Goal: Task Accomplishment & Management: Manage account settings

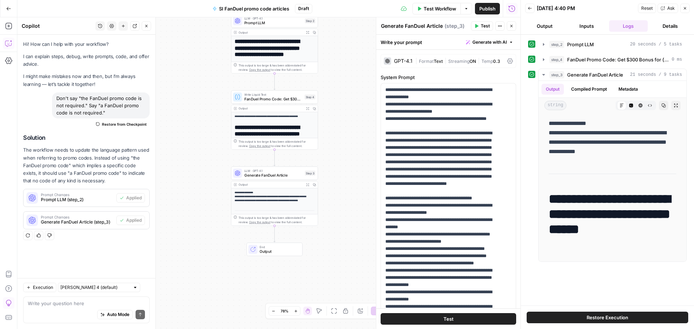
scroll to position [1103, 0]
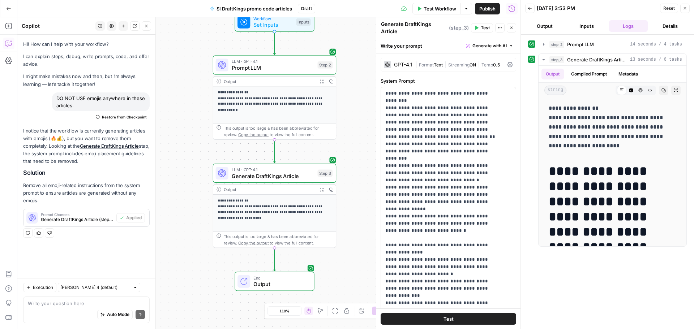
scroll to position [947, 0]
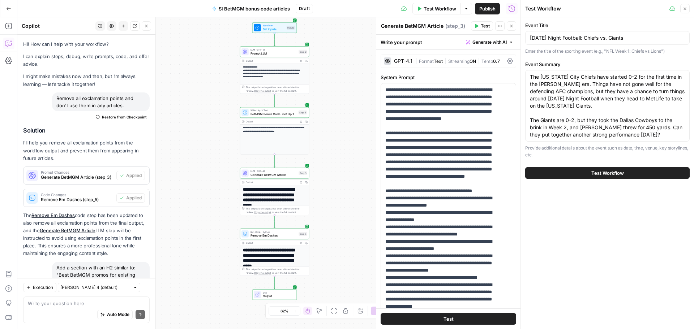
scroll to position [108, 0]
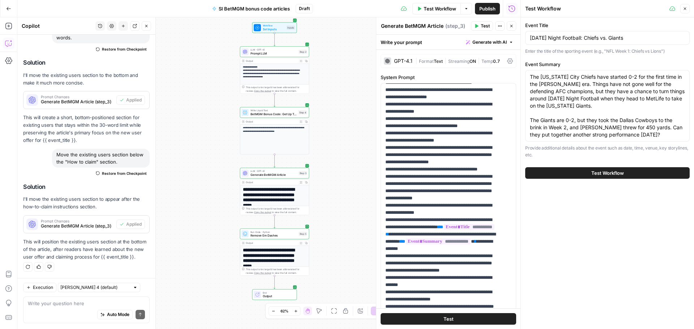
click at [584, 108] on textarea "The Kansas City Chiefs have started 0-2 for the first time in the Patrick Mahom…" at bounding box center [607, 105] width 155 height 65
drag, startPoint x: 673, startPoint y: 136, endPoint x: 534, endPoint y: 111, distance: 140.7
click at [534, 111] on textarea "The Kansas City Chiefs have started 0-2 for the first time in the Patrick Mahom…" at bounding box center [607, 105] width 155 height 65
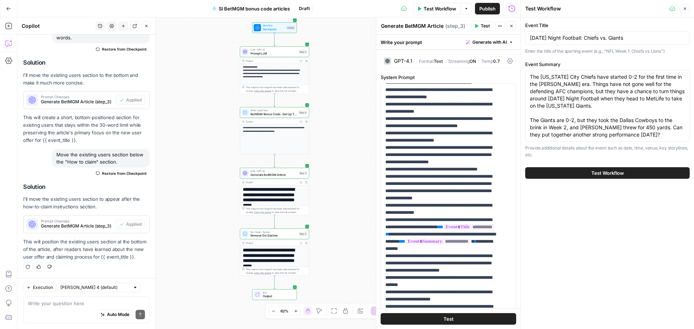
type textarea "The Kansas City Chiefs have started 0-2 for the first time in the Patrick Mahom…"
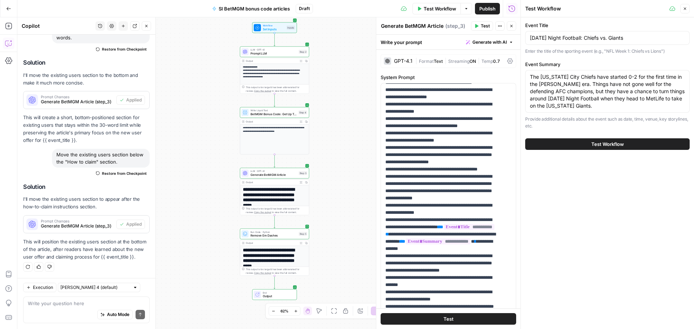
drag, startPoint x: 614, startPoint y: 108, endPoint x: 531, endPoint y: 76, distance: 88.8
click at [531, 76] on textarea "The Kansas City Chiefs have started 0-2 for the first time in the Patrick Mahom…" at bounding box center [607, 91] width 155 height 36
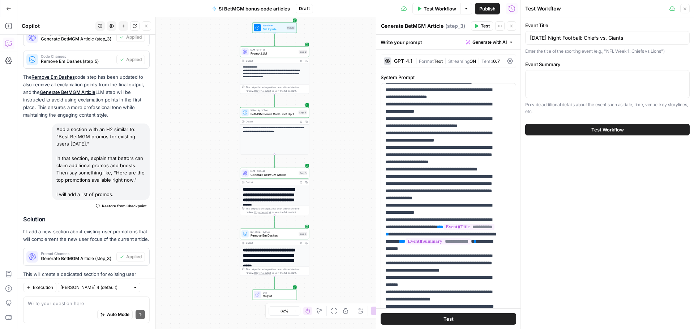
scroll to position [22, 0]
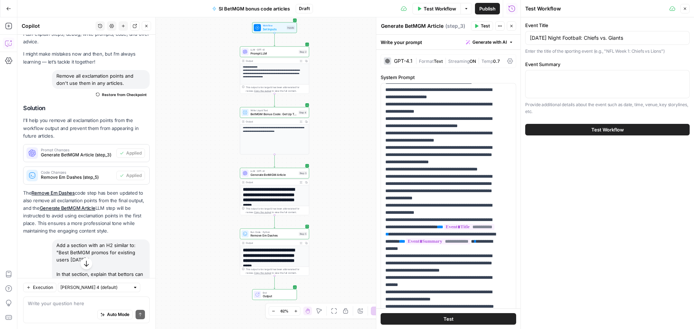
click at [577, 81] on div at bounding box center [607, 84] width 165 height 28
click at [554, 81] on div at bounding box center [607, 84] width 165 height 28
paste textarea "The Kansas City Chiefs (0-2) come into this week’s game against the New York Gi…"
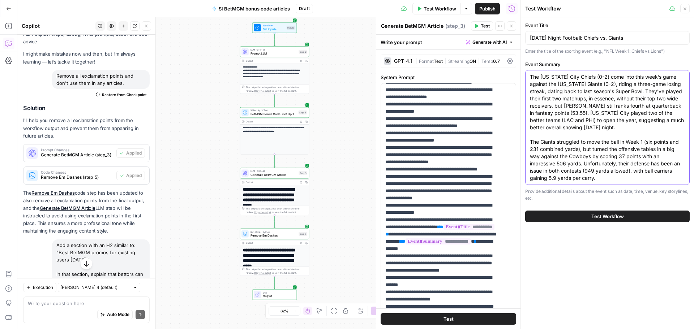
type textarea "The Kansas City Chiefs (0-2) come into this week’s game against the New York Gi…"
drag, startPoint x: 584, startPoint y: 38, endPoint x: 524, endPoint y: 33, distance: 60.6
click at [524, 33] on div "Test Workflow Close Event Title Sunday Night Football: Chiefs vs. Giants Enter …" at bounding box center [608, 164] width 174 height 329
click at [597, 34] on div "Sunday Night Football: Chiefs vs. Giants" at bounding box center [607, 38] width 165 height 14
drag, startPoint x: 585, startPoint y: 38, endPoint x: 641, endPoint y: 37, distance: 55.7
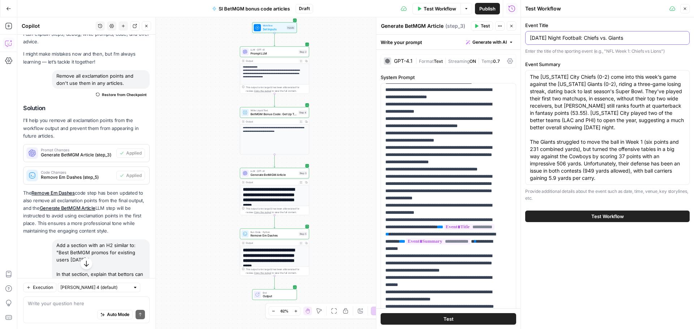
click at [641, 37] on input "Sunday Night Football: Chiefs vs. Giants" at bounding box center [607, 37] width 155 height 7
click at [595, 218] on span "Test Workflow" at bounding box center [608, 216] width 33 height 7
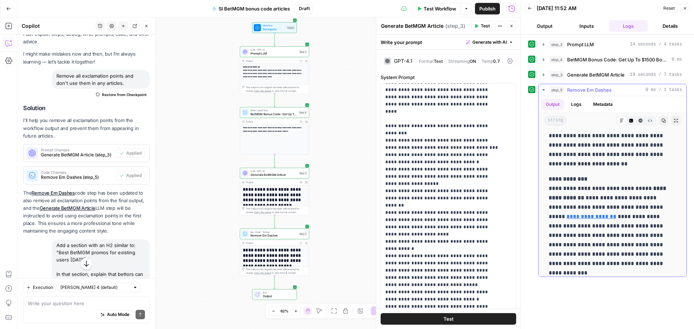
scroll to position [108, 0]
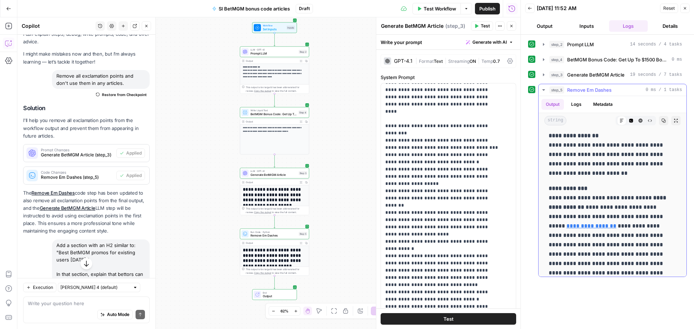
drag, startPoint x: 585, startPoint y: 189, endPoint x: 550, endPoint y: 189, distance: 34.7
click at [550, 189] on p "**********" at bounding box center [610, 235] width 122 height 103
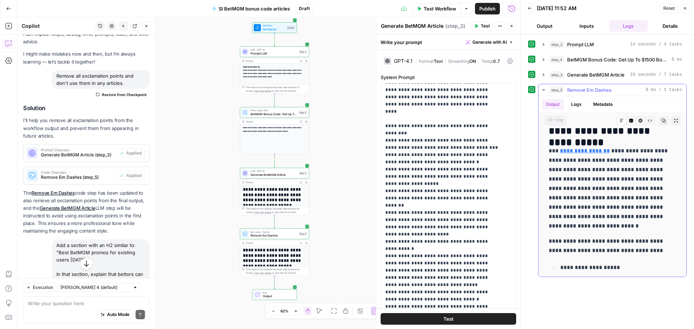
scroll to position [145, 0]
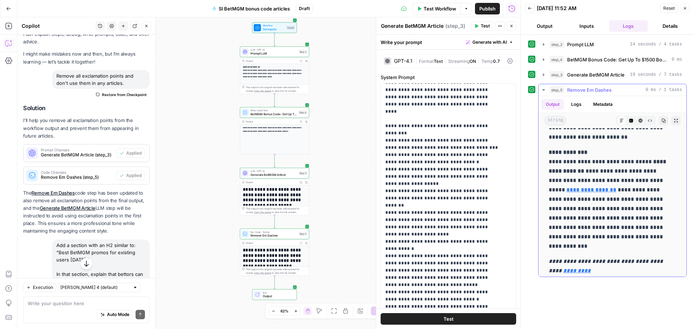
click at [570, 153] on strong "**********" at bounding box center [568, 152] width 39 height 5
click at [595, 153] on p "**********" at bounding box center [610, 199] width 122 height 103
click at [600, 181] on p "**********" at bounding box center [610, 199] width 122 height 103
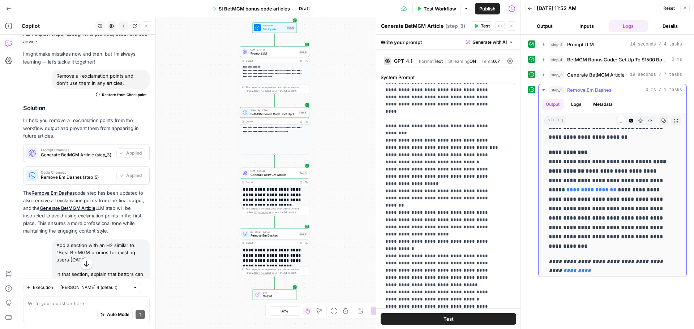
drag, startPoint x: 640, startPoint y: 199, endPoint x: 672, endPoint y: 200, distance: 32.2
click at [643, 200] on p "**********" at bounding box center [610, 199] width 122 height 103
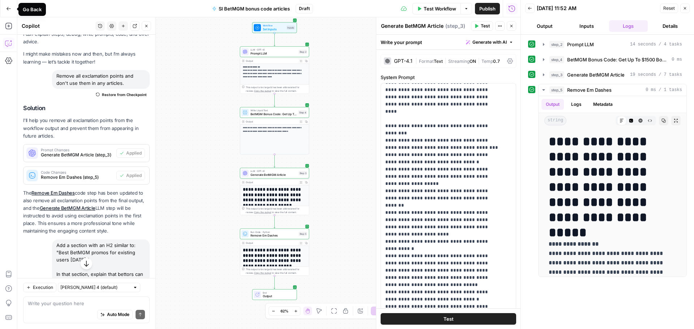
click at [9, 8] on icon "button" at bounding box center [8, 8] width 5 height 5
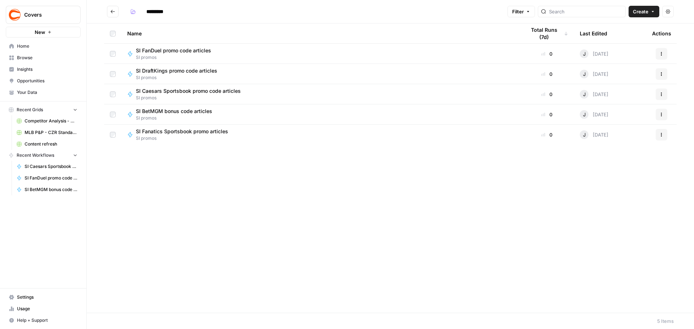
click at [27, 61] on span "Browse" at bounding box center [47, 58] width 60 height 7
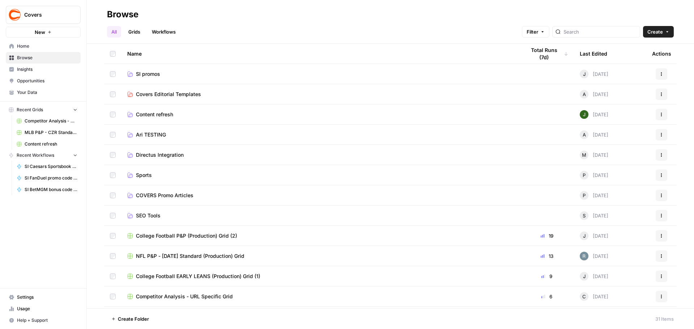
click at [22, 47] on span "Home" at bounding box center [47, 46] width 60 height 7
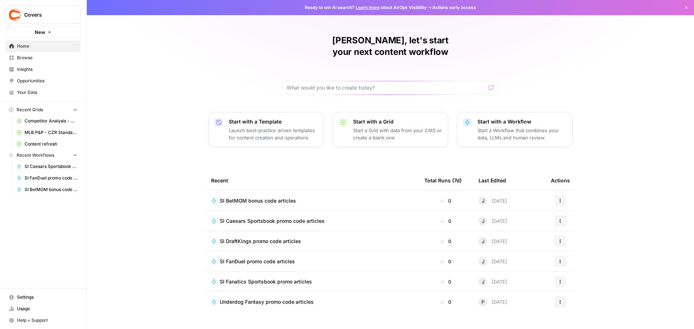
click at [33, 58] on span "Browse" at bounding box center [47, 58] width 60 height 7
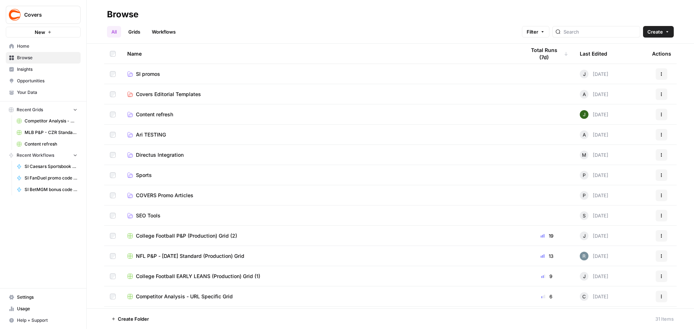
click at [154, 77] on span "SI promos" at bounding box center [148, 74] width 24 height 7
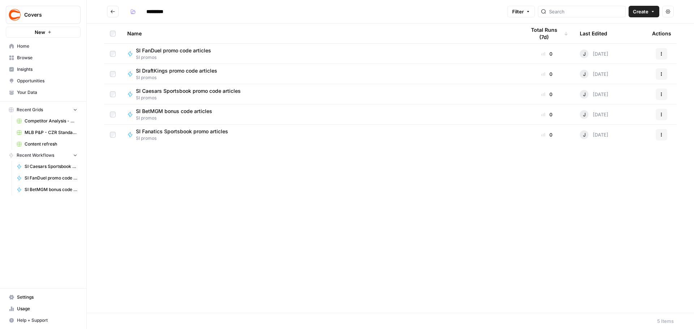
type input "*********"
click at [184, 52] on span "SI FanDuel promo code articles" at bounding box center [173, 50] width 75 height 7
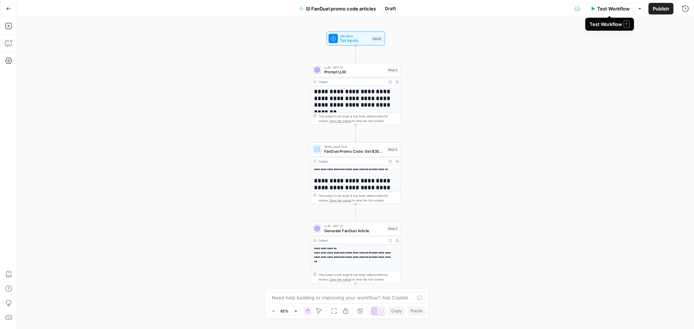
click at [614, 11] on span "Test Workflow" at bounding box center [613, 8] width 33 height 7
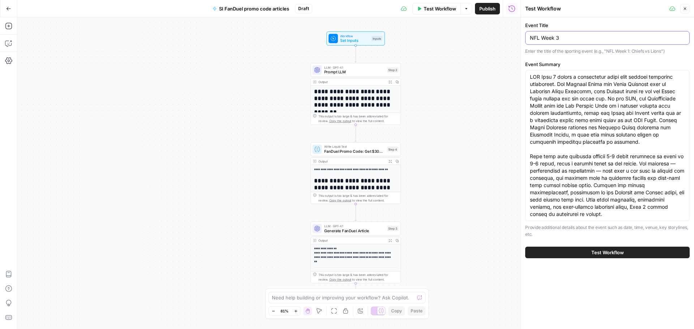
click at [565, 40] on input "NFL Week 3" at bounding box center [607, 37] width 155 height 7
click at [12, 12] on button "Go Back" at bounding box center [8, 8] width 13 height 13
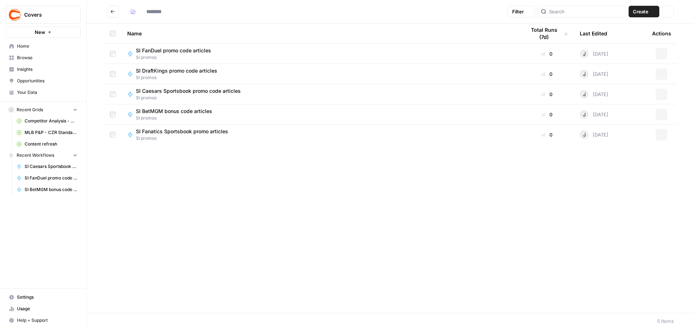
type input "*********"
click at [60, 62] on link "Browse" at bounding box center [43, 58] width 75 height 12
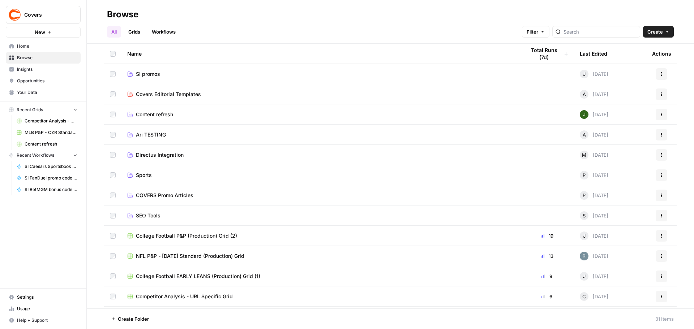
click at [161, 75] on link "SI promos" at bounding box center [320, 74] width 387 height 7
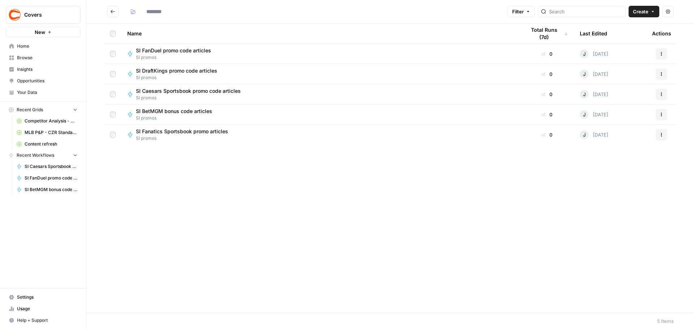
type input "*********"
click at [669, 10] on icon "button" at bounding box center [668, 11] width 4 height 4
click at [20, 47] on span "Home" at bounding box center [47, 46] width 60 height 7
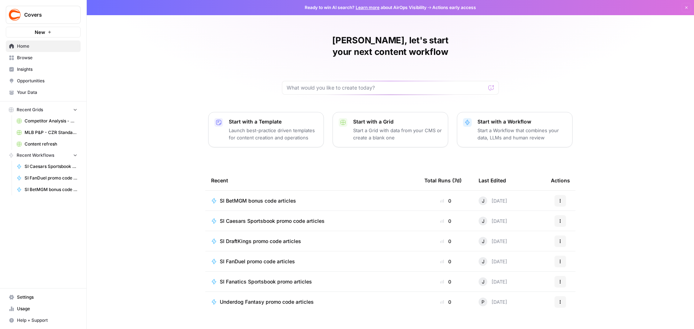
click at [684, 7] on icon "button" at bounding box center [686, 7] width 4 height 4
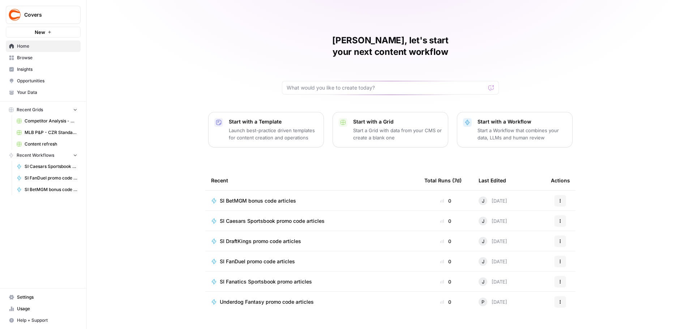
click at [25, 297] on span "Settings" at bounding box center [47, 297] width 60 height 7
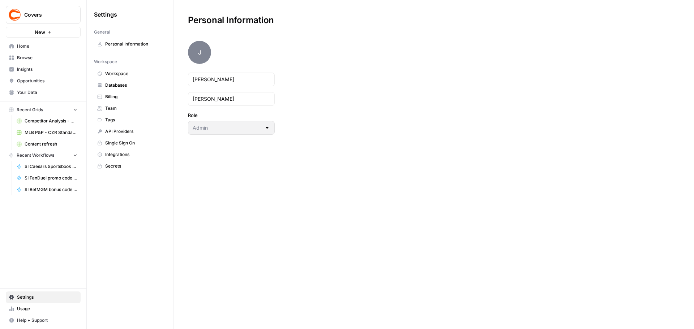
click at [112, 108] on span "Team" at bounding box center [133, 108] width 57 height 7
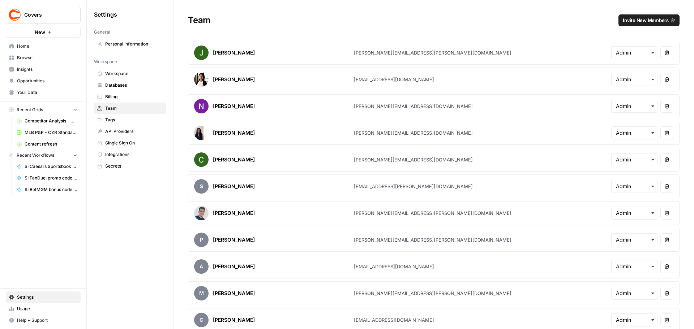
click at [632, 21] on span "Invite New Members" at bounding box center [646, 20] width 46 height 7
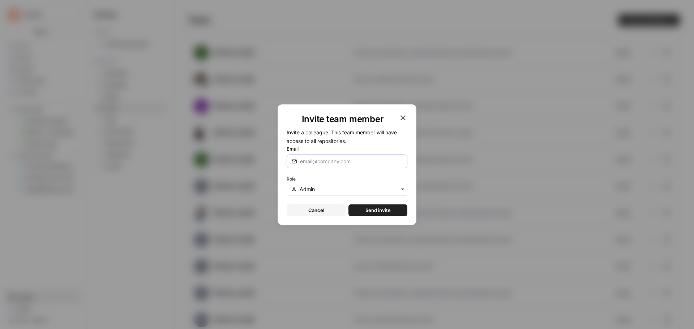
click at [337, 164] on input "Email" at bounding box center [351, 161] width 103 height 7
click at [404, 187] on div "button" at bounding box center [403, 190] width 6 height 6
click at [367, 163] on input "Email" at bounding box center [351, 161] width 103 height 7
type input "ryan.hagen@l1.com"
click at [400, 188] on icon "button" at bounding box center [403, 190] width 6 height 6
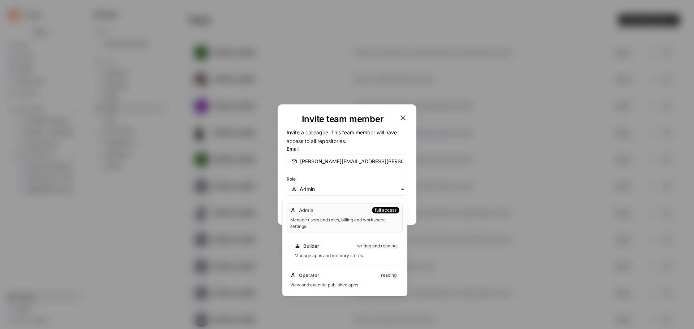
click at [361, 244] on div "writing and reading" at bounding box center [376, 246] width 45 height 7
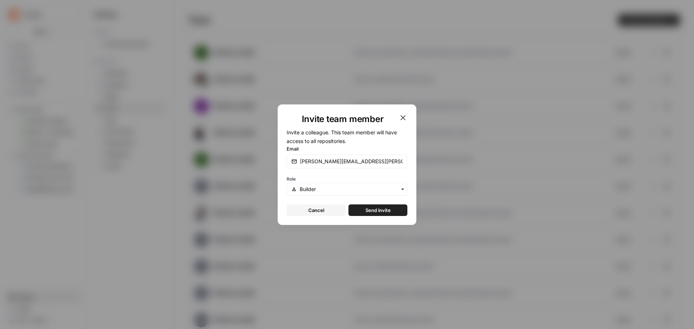
click at [370, 209] on span "Send invite" at bounding box center [378, 210] width 25 height 7
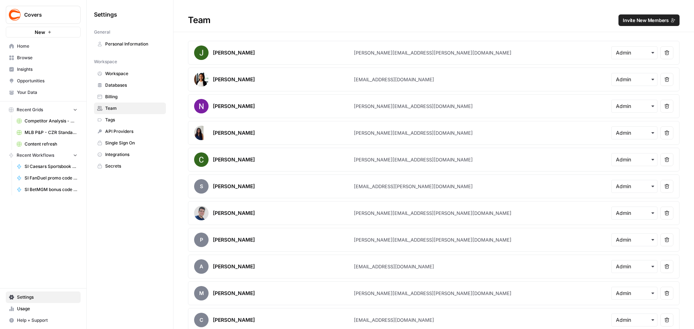
click at [639, 21] on span "Invite New Members" at bounding box center [646, 20] width 46 height 7
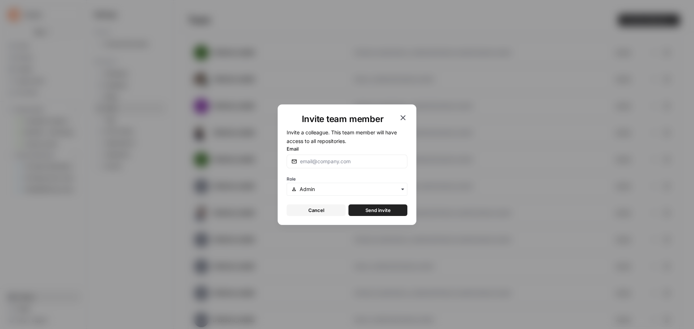
click at [400, 189] on icon "button" at bounding box center [403, 190] width 6 height 6
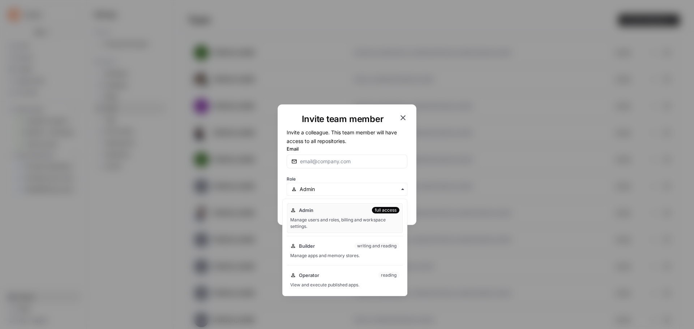
click at [341, 166] on div at bounding box center [347, 162] width 121 height 14
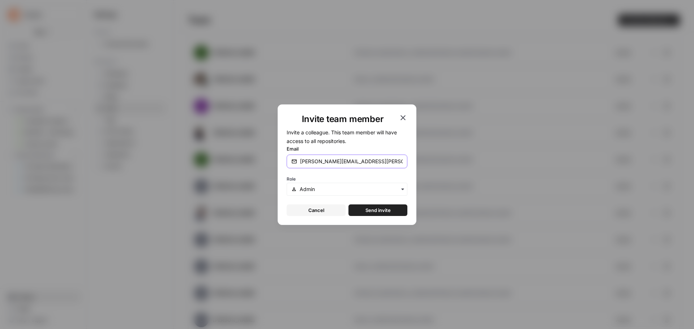
type input "kyle.collis@l1.com"
click at [346, 188] on input "text" at bounding box center [351, 189] width 103 height 7
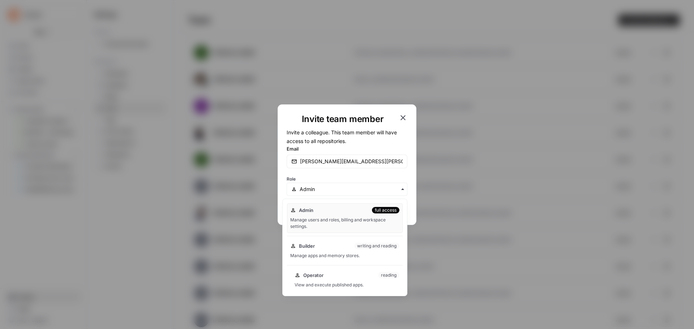
click at [337, 281] on div "Operator reading View and execute published apps." at bounding box center [346, 280] width 111 height 23
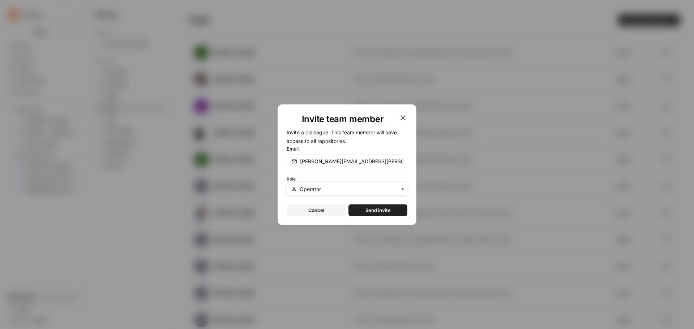
click at [393, 190] on input "text" at bounding box center [351, 189] width 103 height 7
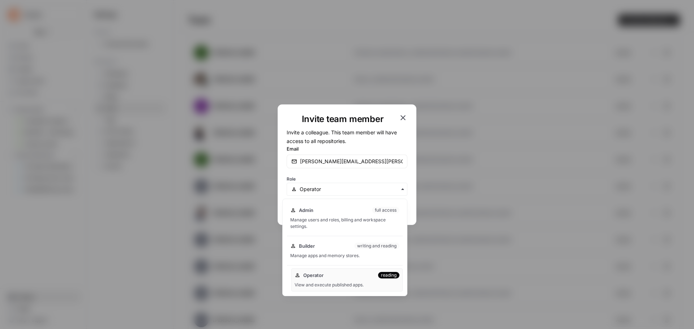
click at [365, 281] on div "Operator reading View and execute published apps." at bounding box center [346, 280] width 111 height 23
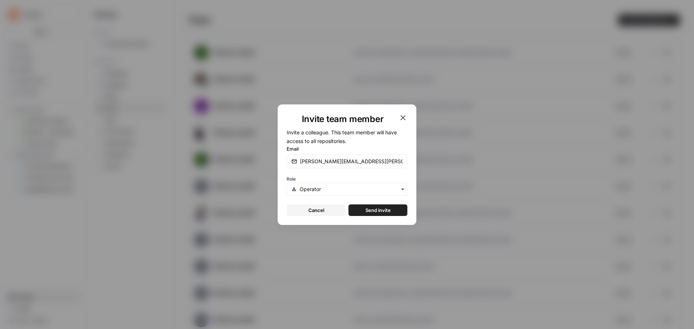
click at [383, 210] on span "Send invite" at bounding box center [378, 210] width 25 height 7
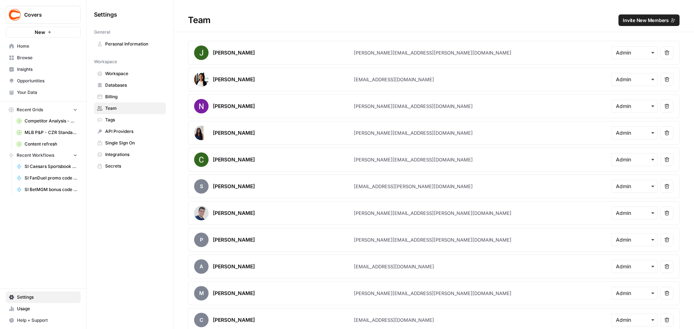
scroll to position [594, 0]
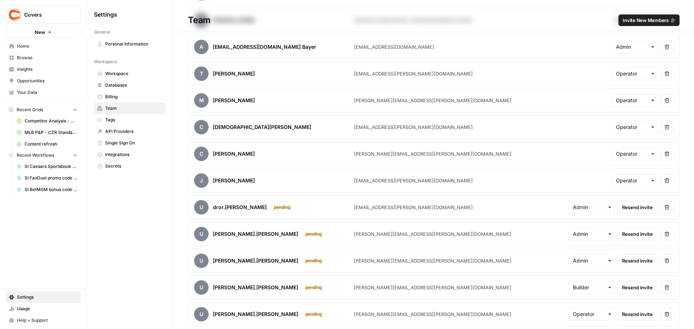
click at [607, 286] on icon "button" at bounding box center [610, 288] width 6 height 6
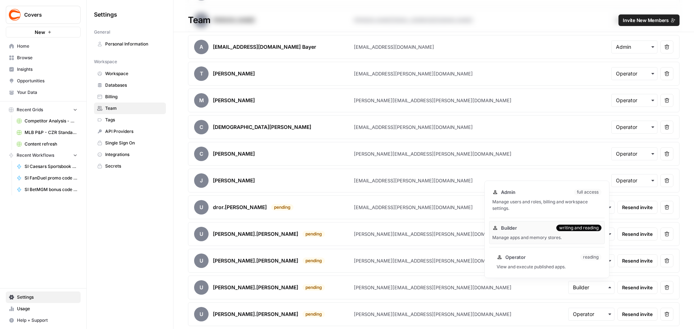
click at [576, 258] on div "Operator reading" at bounding box center [549, 257] width 105 height 7
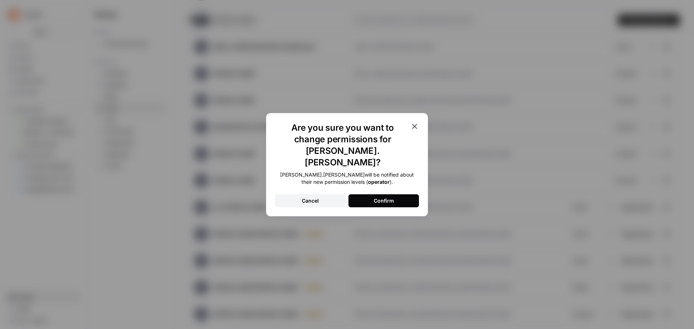
click at [388, 197] on div "Confirm" at bounding box center [384, 200] width 20 height 7
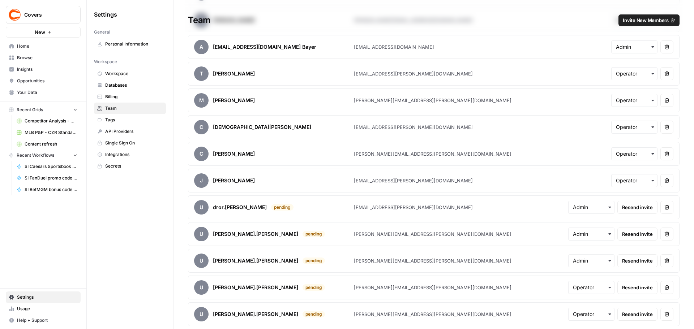
click at [24, 60] on span "Browse" at bounding box center [47, 58] width 60 height 7
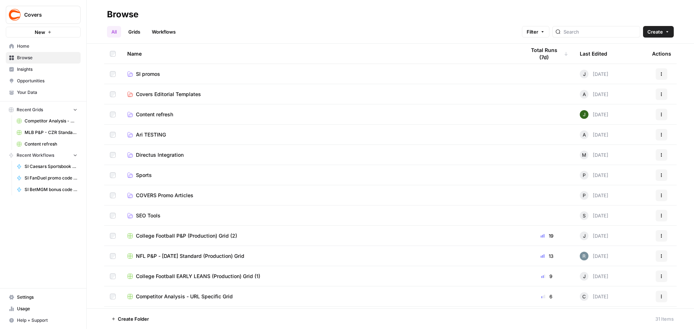
click at [147, 74] on span "SI promos" at bounding box center [148, 74] width 24 height 7
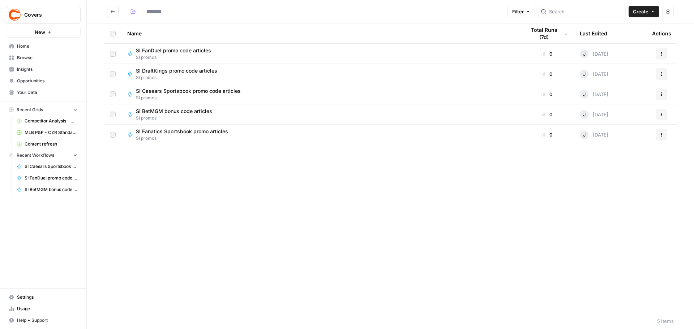
type input "*********"
click at [663, 52] on icon "button" at bounding box center [662, 54] width 4 height 4
click at [198, 49] on span "SI FanDuel promo code articles" at bounding box center [173, 50] width 75 height 7
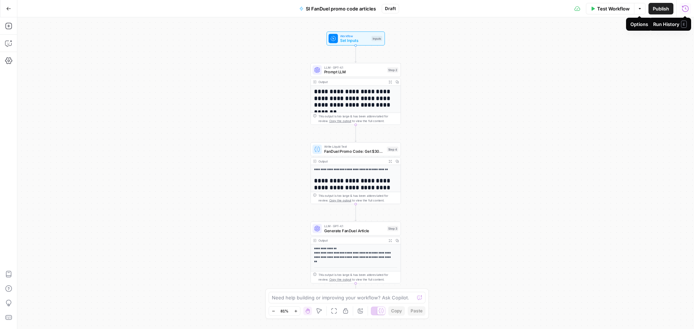
click at [638, 10] on span "button" at bounding box center [640, 9] width 4 height 4
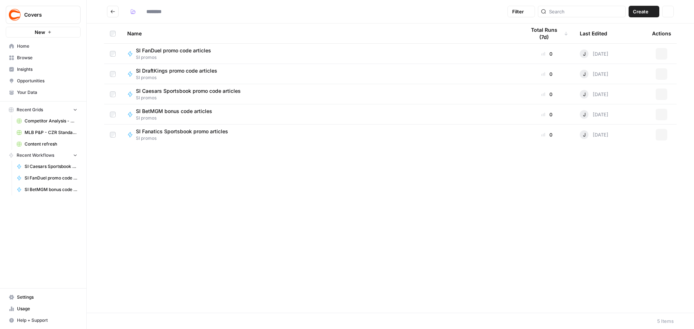
type input "*********"
click at [661, 52] on icon "button" at bounding box center [662, 54] width 4 height 4
click at [657, 181] on div "Name Total Runs (7d) Last Edited Actions SI FanDuel promo code articles SI prom…" at bounding box center [390, 169] width 607 height 290
click at [667, 13] on icon "button" at bounding box center [668, 11] width 4 height 4
click at [535, 14] on button "Filter" at bounding box center [521, 12] width 27 height 12
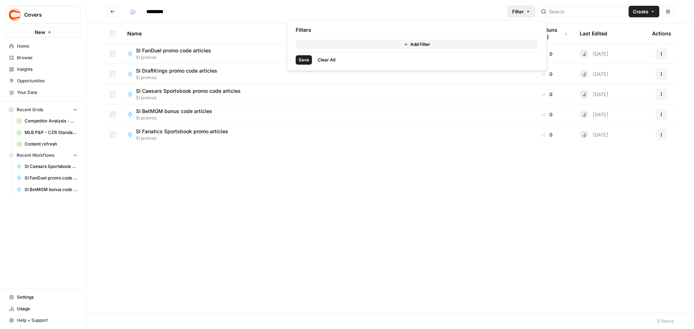
click at [37, 295] on span "Settings" at bounding box center [47, 297] width 60 height 7
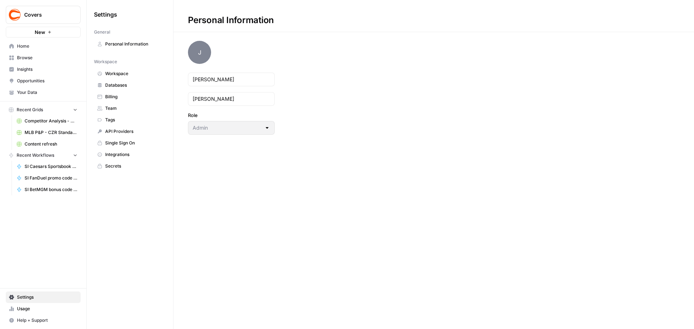
click at [105, 109] on link "Team" at bounding box center [130, 109] width 72 height 12
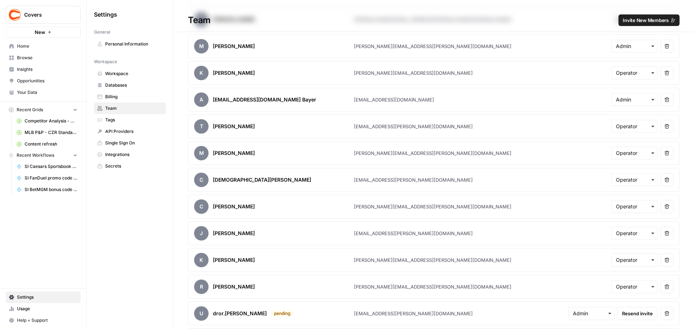
scroll to position [542, 0]
click at [264, 179] on div "C Christian Stringer" at bounding box center [274, 179] width 160 height 14
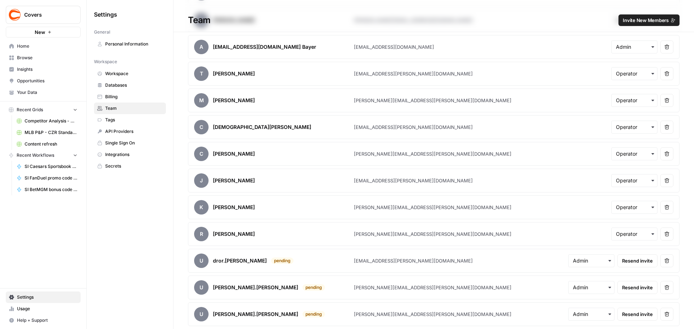
click at [27, 46] on span "Home" at bounding box center [47, 46] width 60 height 7
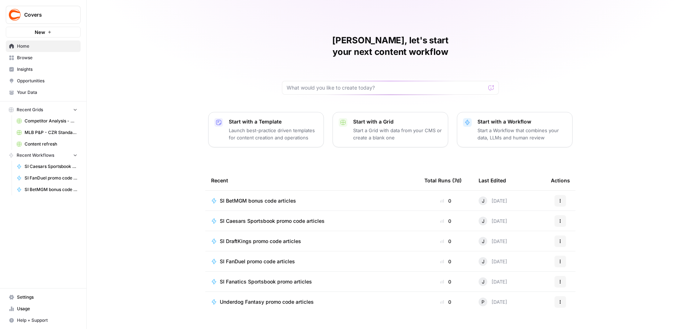
click at [30, 57] on span "Browse" at bounding box center [47, 58] width 60 height 7
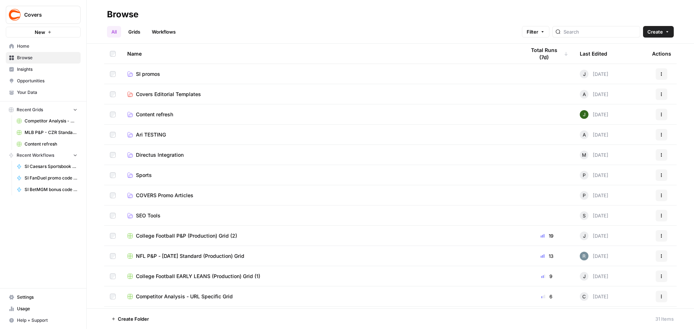
click at [660, 73] on icon "button" at bounding box center [662, 74] width 4 height 4
click at [155, 77] on span "SI promos" at bounding box center [148, 74] width 24 height 7
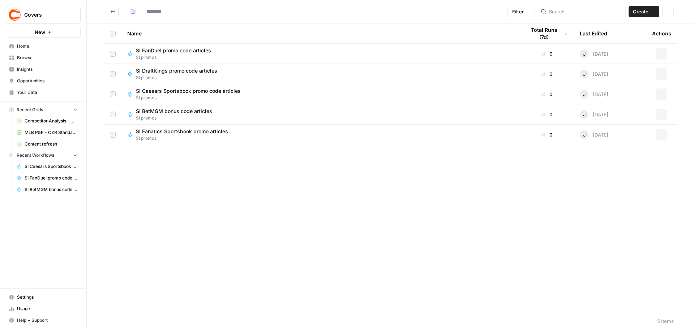
type input "*********"
click at [530, 10] on icon "button" at bounding box center [528, 11] width 4 height 4
click at [503, 220] on div "Name Total Runs (7d) Last Edited Actions SI FanDuel promo code articles SI prom…" at bounding box center [390, 169] width 607 height 290
click at [666, 13] on icon "button" at bounding box center [668, 11] width 4 height 4
click at [559, 194] on div "Name Total Runs (7d) Last Edited Actions SI FanDuel promo code articles SI prom…" at bounding box center [390, 169] width 607 height 290
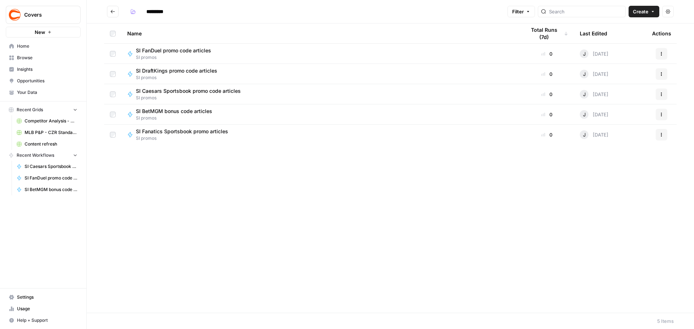
click at [202, 108] on span "SI BetMGM bonus code articles" at bounding box center [174, 111] width 76 height 7
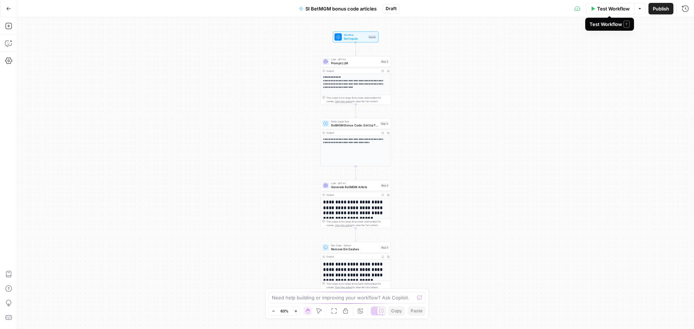
click at [655, 4] on button "Publish" at bounding box center [661, 9] width 25 height 12
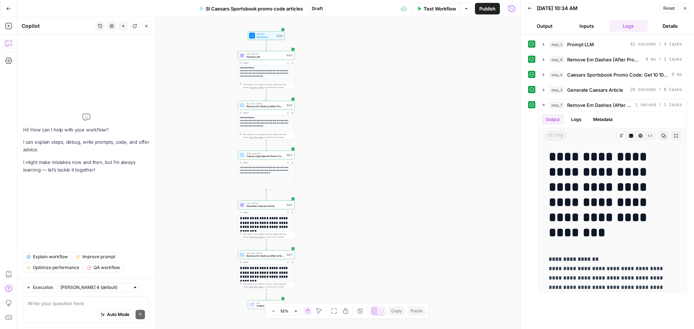
click at [485, 9] on span "Publish" at bounding box center [487, 8] width 16 height 7
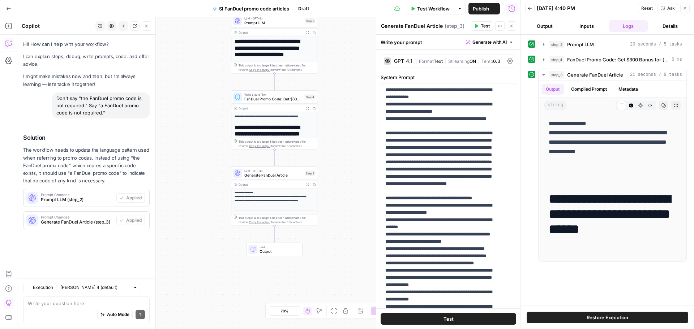
scroll to position [1103, 0]
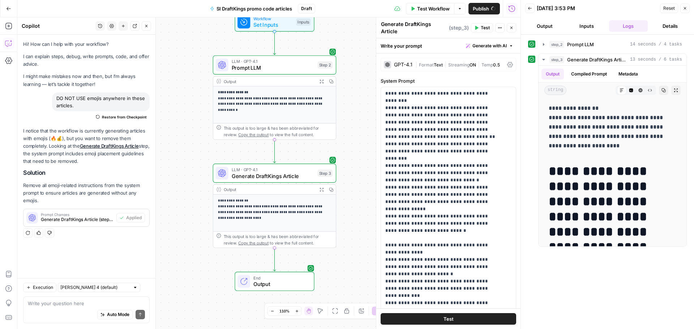
scroll to position [947, 0]
